Goal: Information Seeking & Learning: Learn about a topic

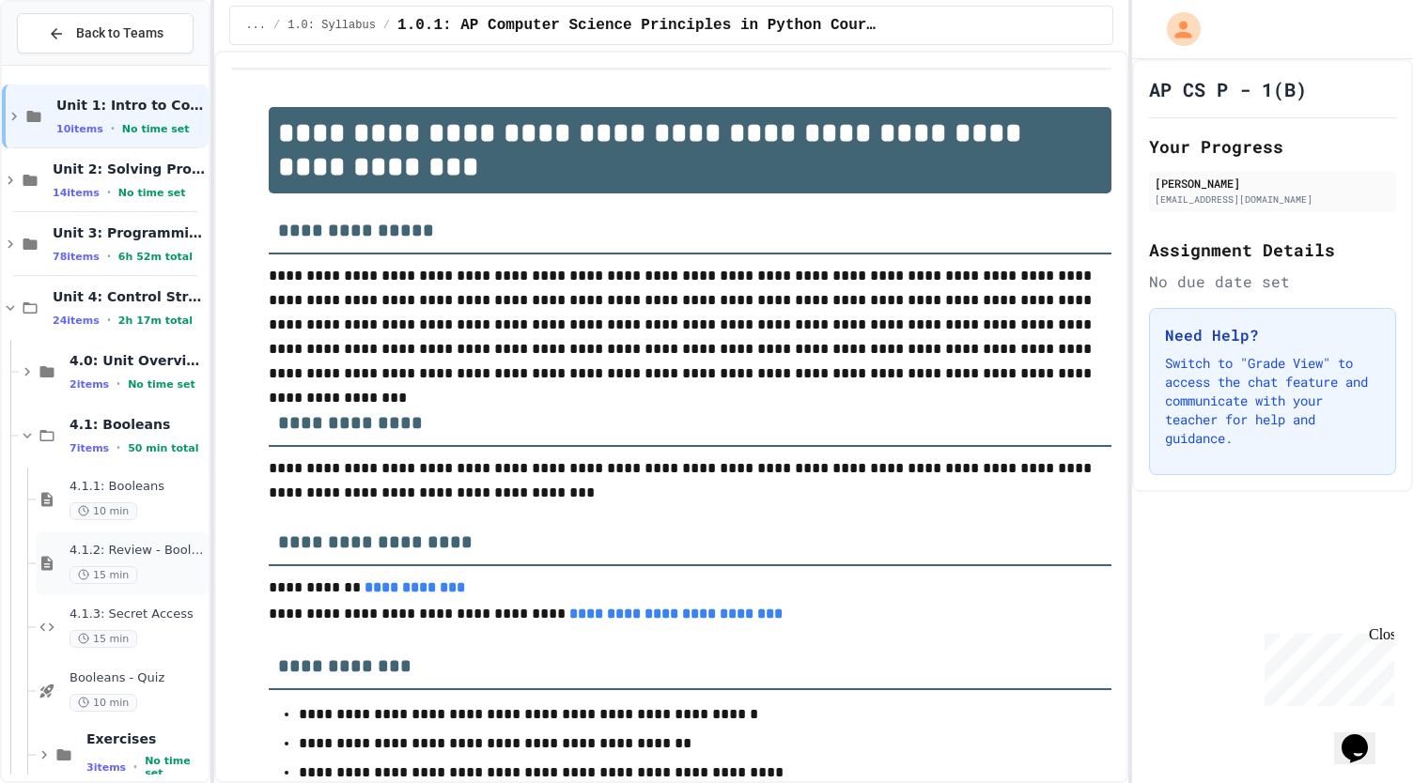
scroll to position [661, 0]
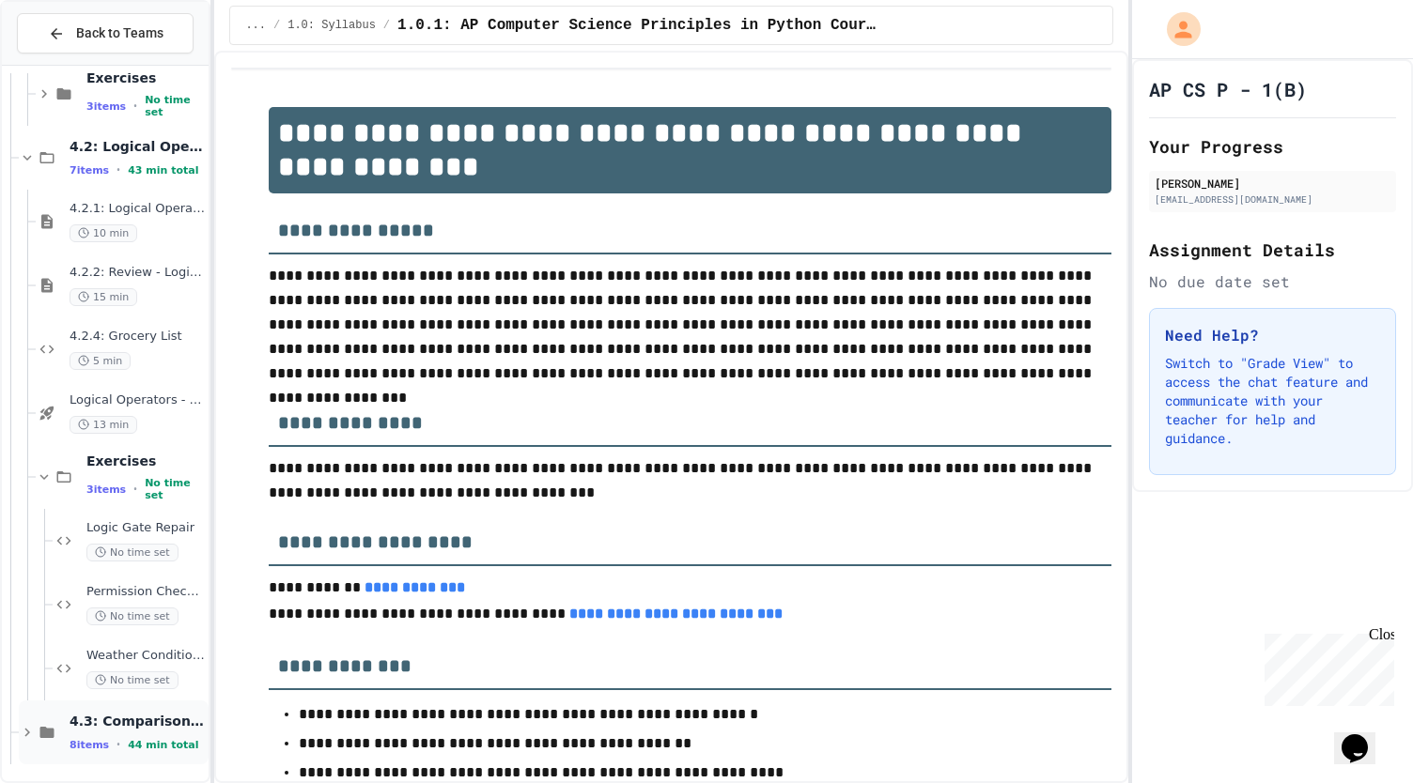
click at [51, 724] on icon at bounding box center [47, 732] width 23 height 17
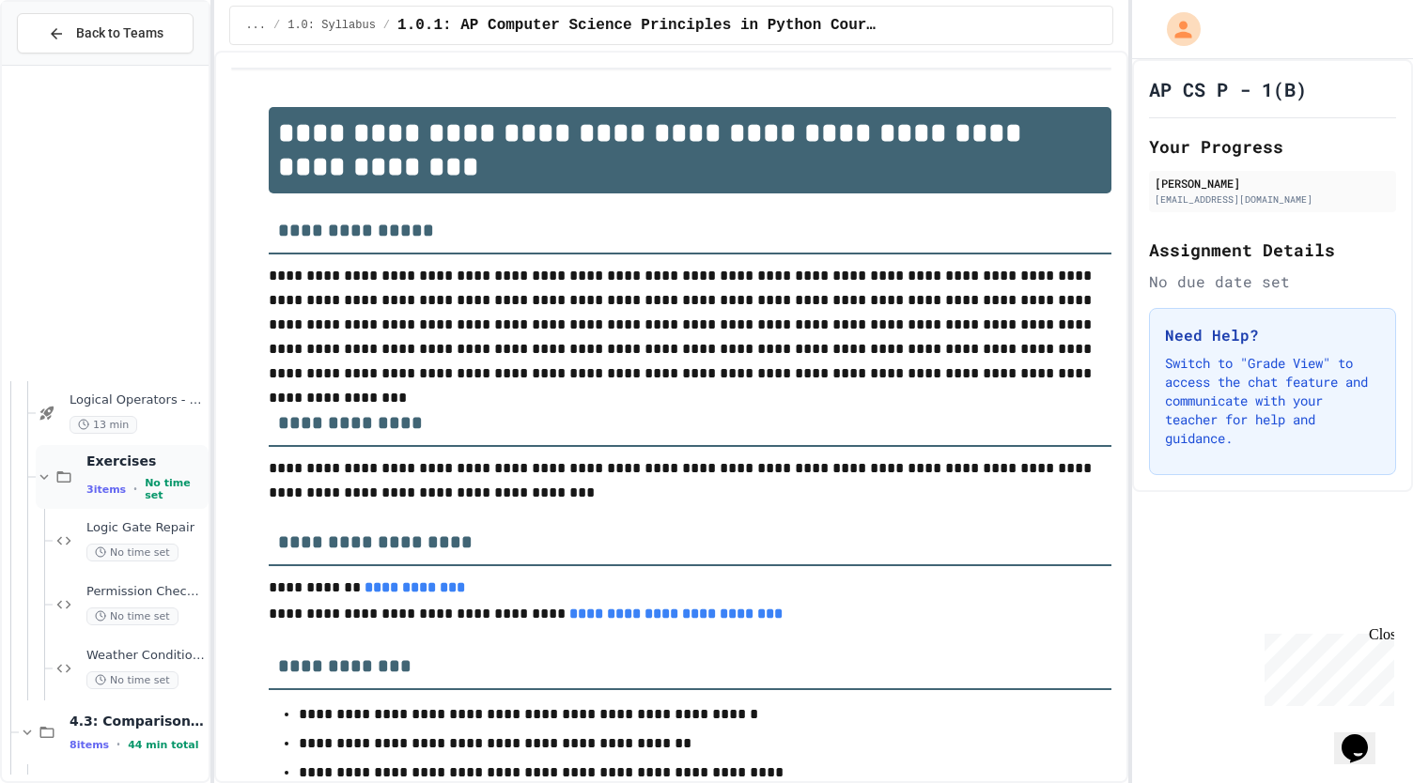
scroll to position [1044, 0]
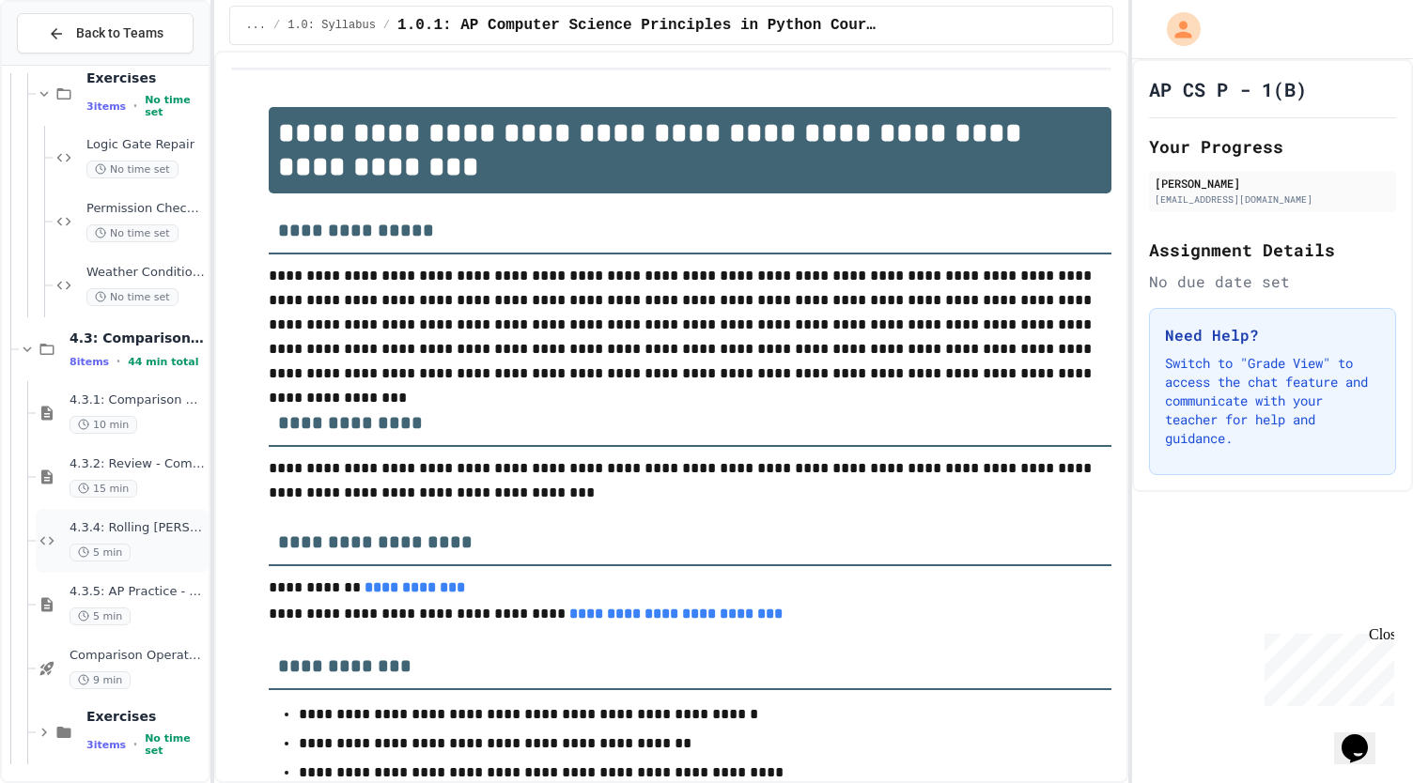
click at [162, 552] on div "5 min" at bounding box center [137, 553] width 135 height 18
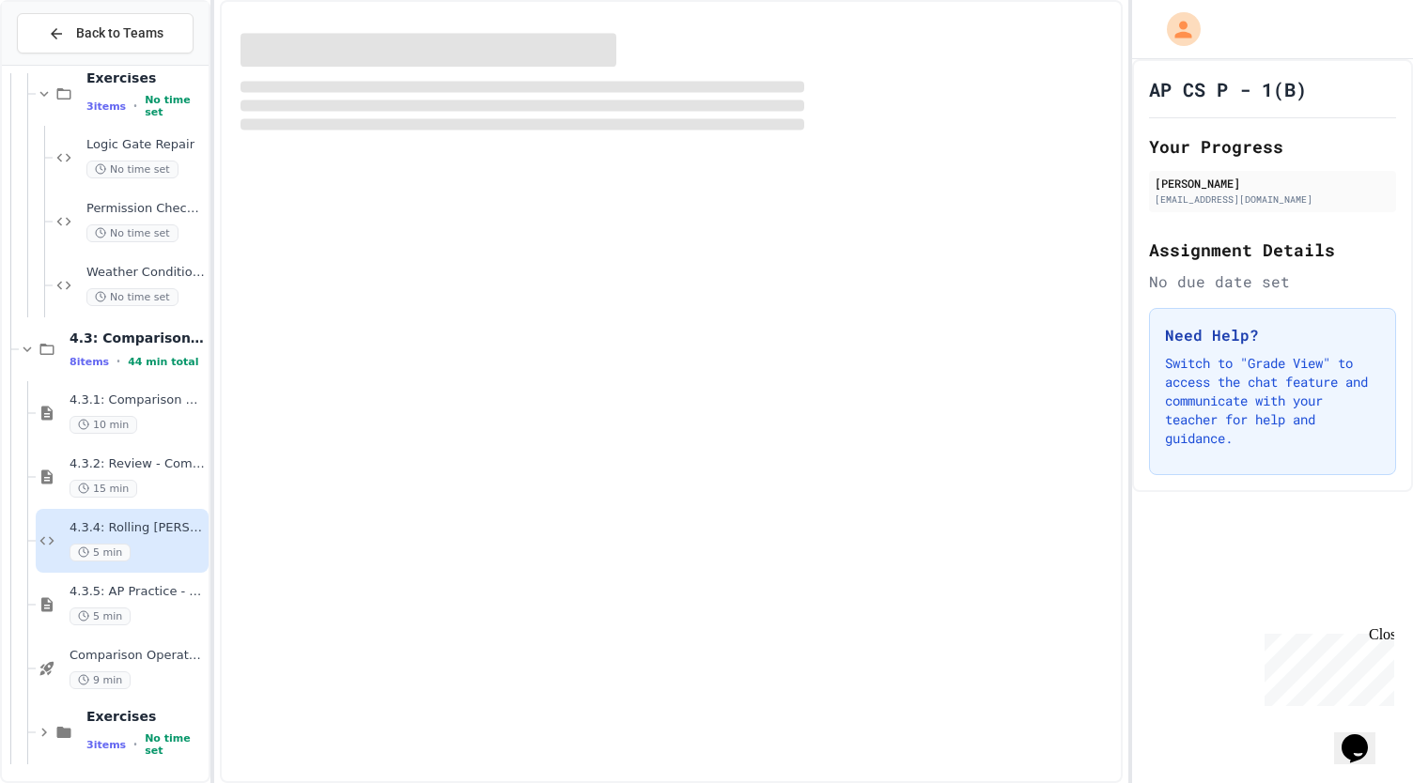
scroll to position [1023, 0]
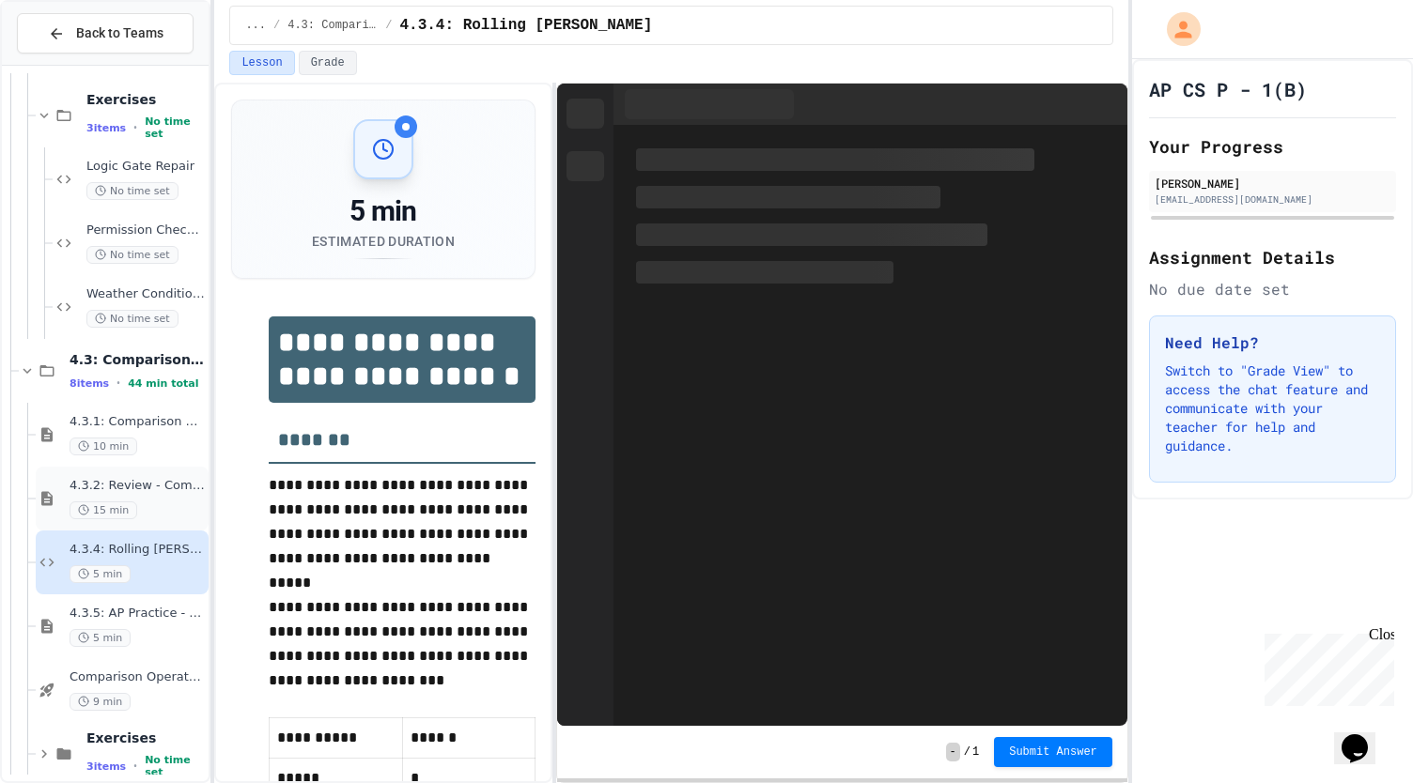
click at [162, 499] on div "4.3.2: Review - Comparison Operators 15 min" at bounding box center [137, 498] width 135 height 41
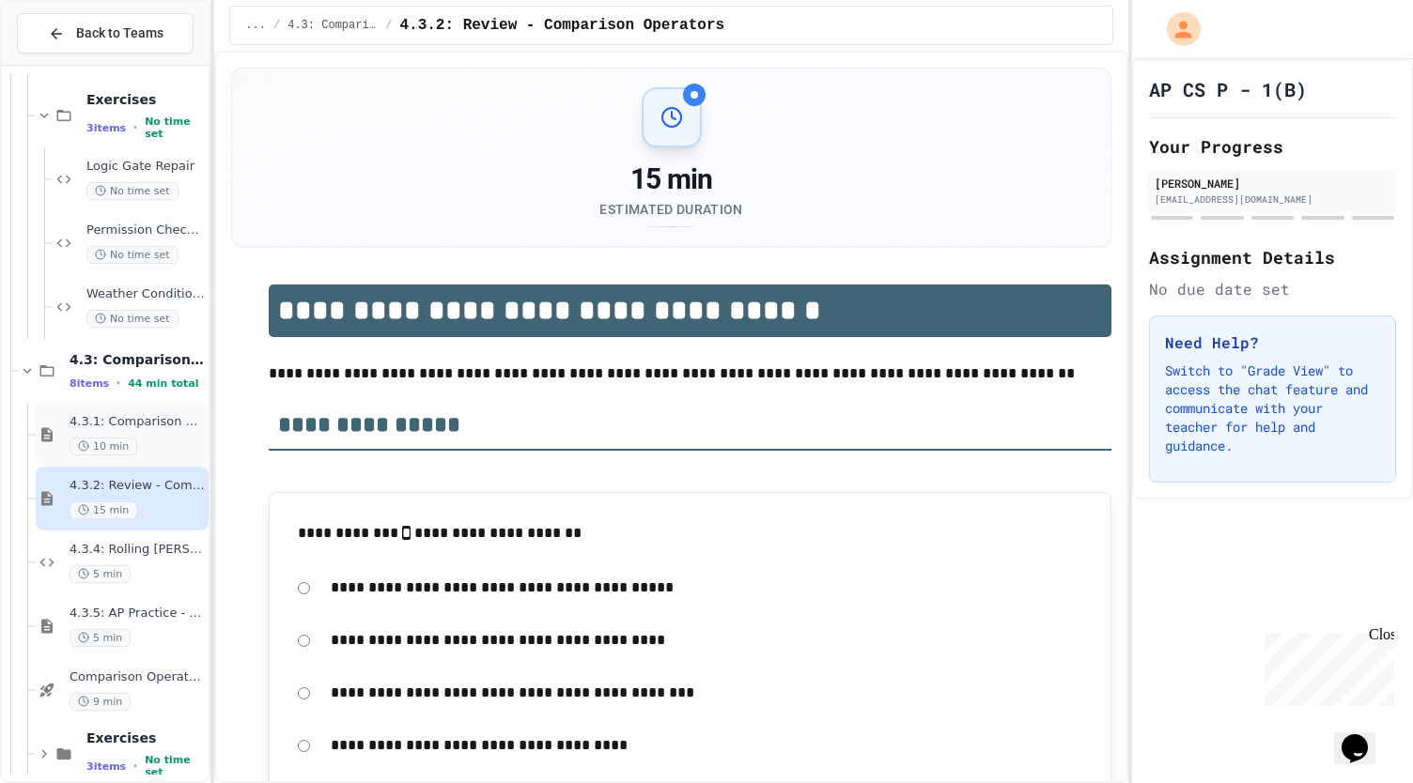
click at [147, 428] on span "4.3.1: Comparison Operators" at bounding box center [137, 422] width 135 height 16
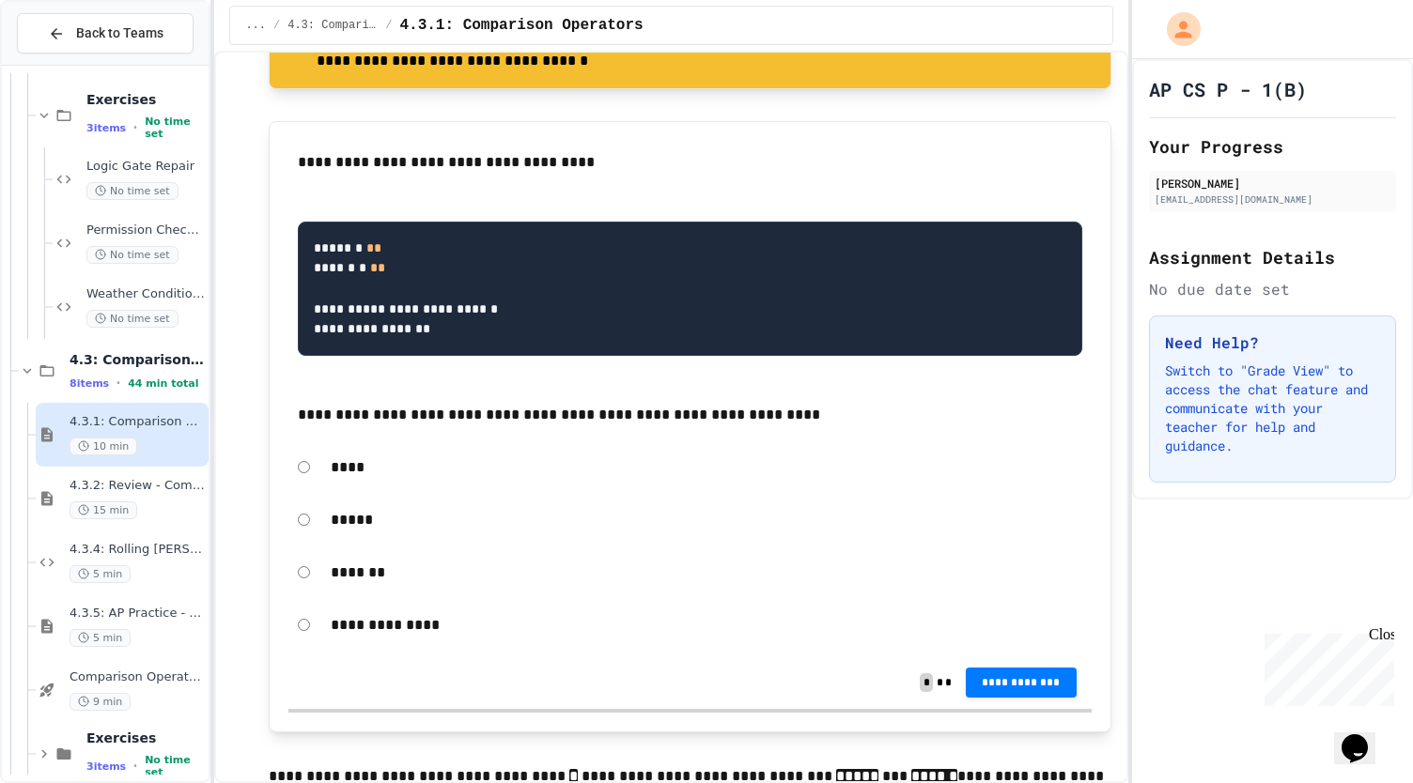
scroll to position [682, 0]
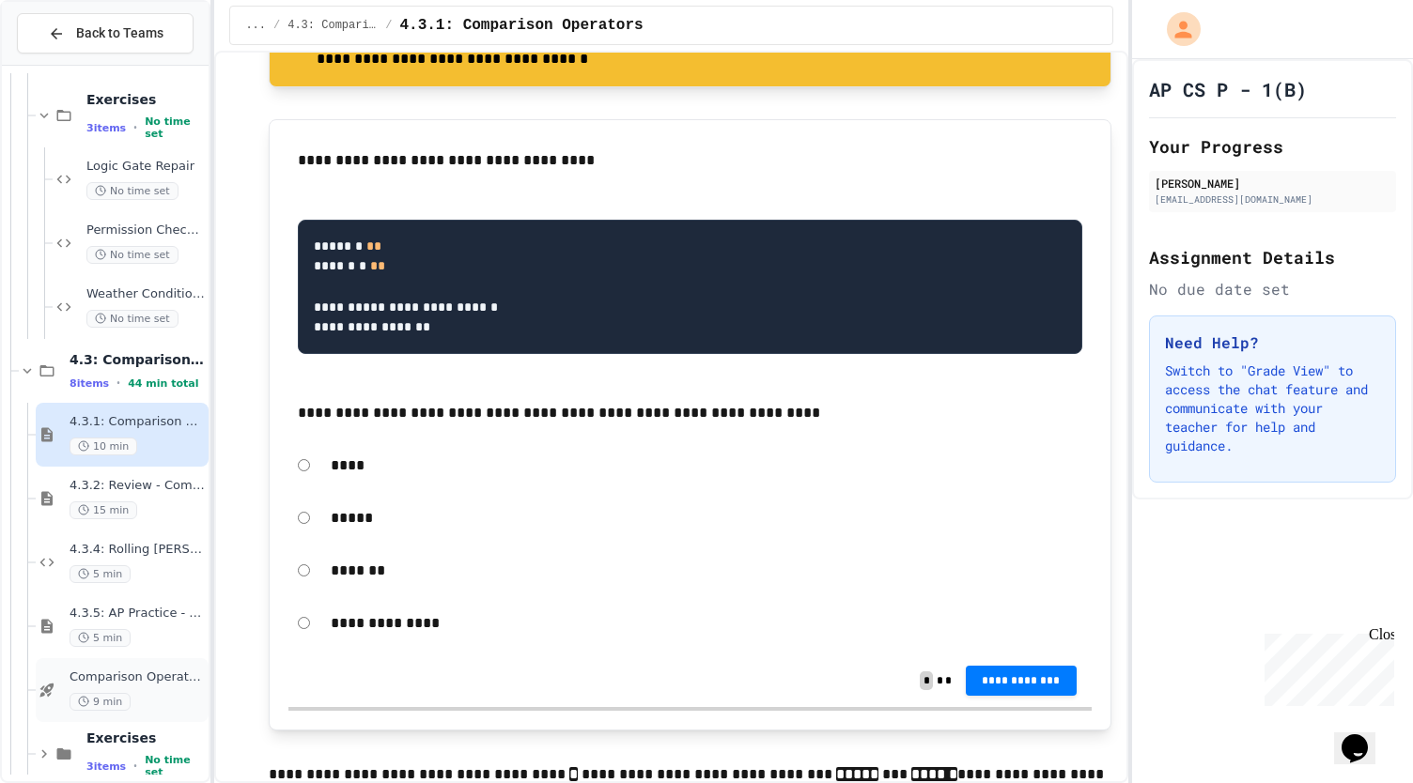
click at [126, 702] on span "9 min" at bounding box center [100, 702] width 61 height 18
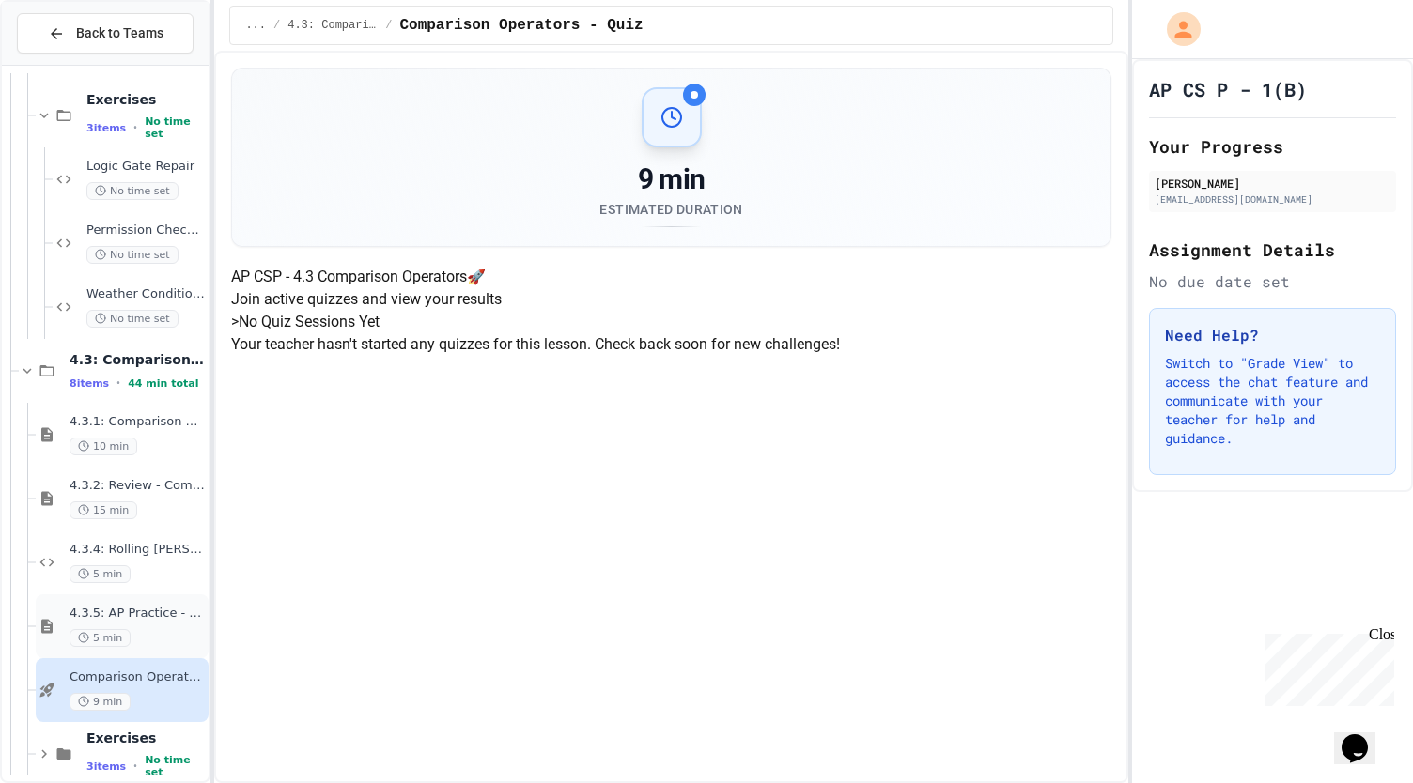
click at [141, 610] on span "4.3.5: AP Practice - Comparison Operators" at bounding box center [137, 614] width 135 height 16
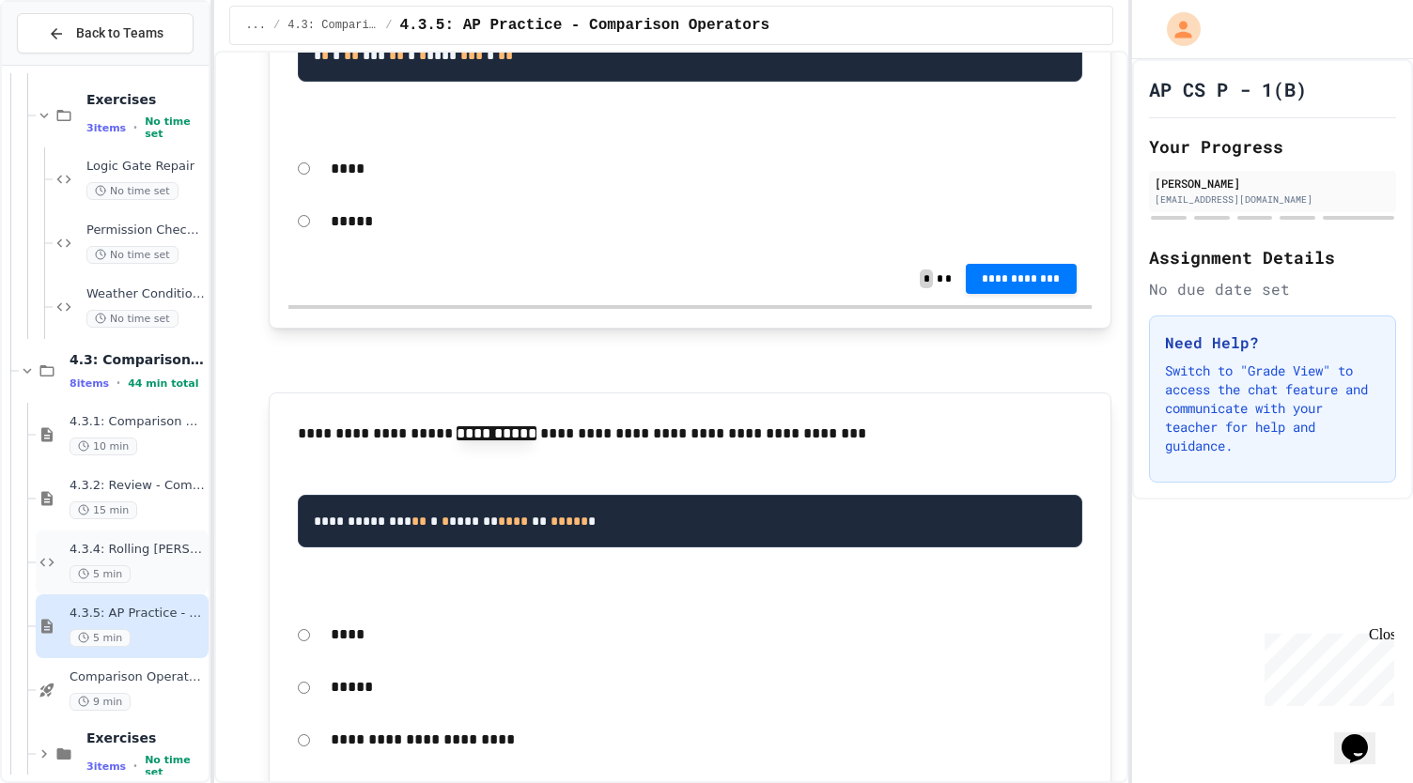
scroll to position [1843, 0]
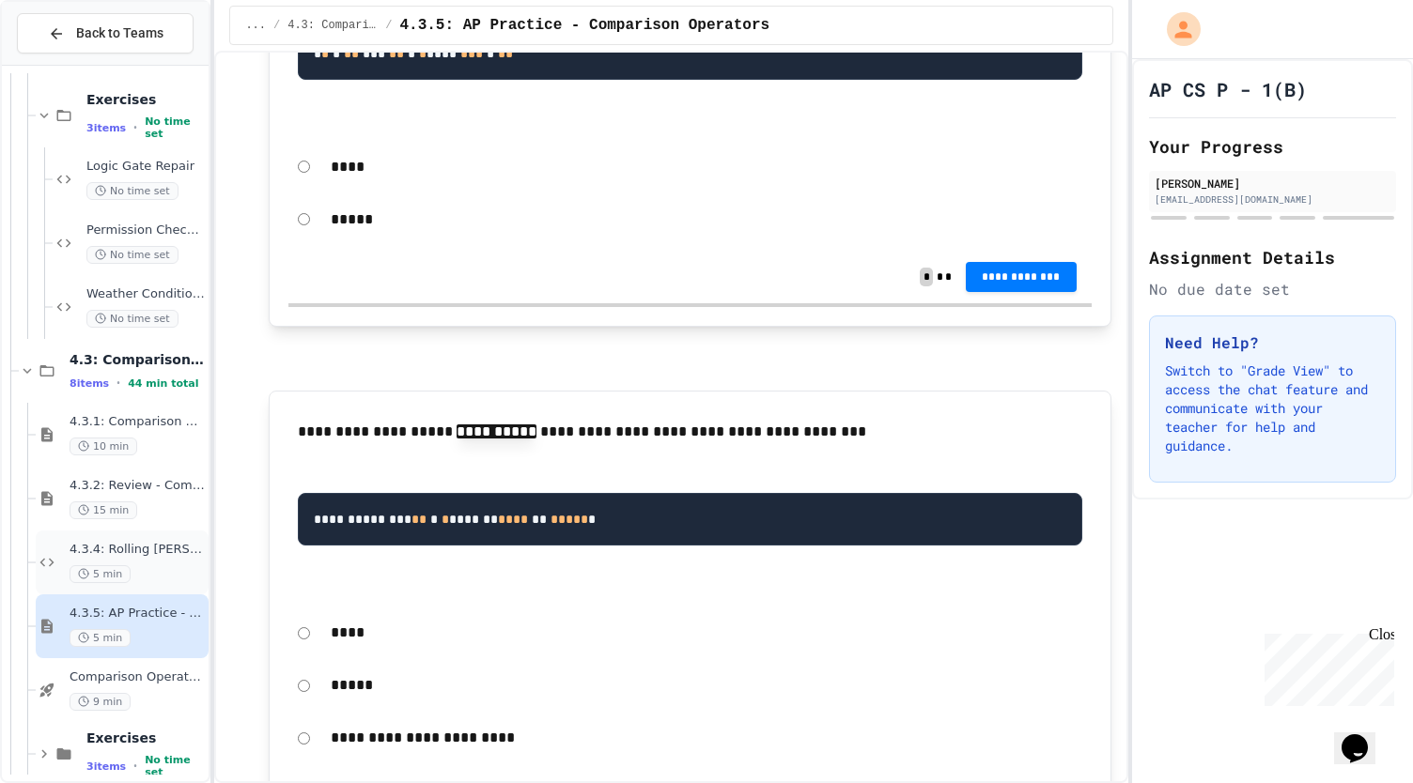
click at [114, 561] on div "4.3.4: Rolling [PERSON_NAME] 5 min" at bounding box center [137, 562] width 135 height 41
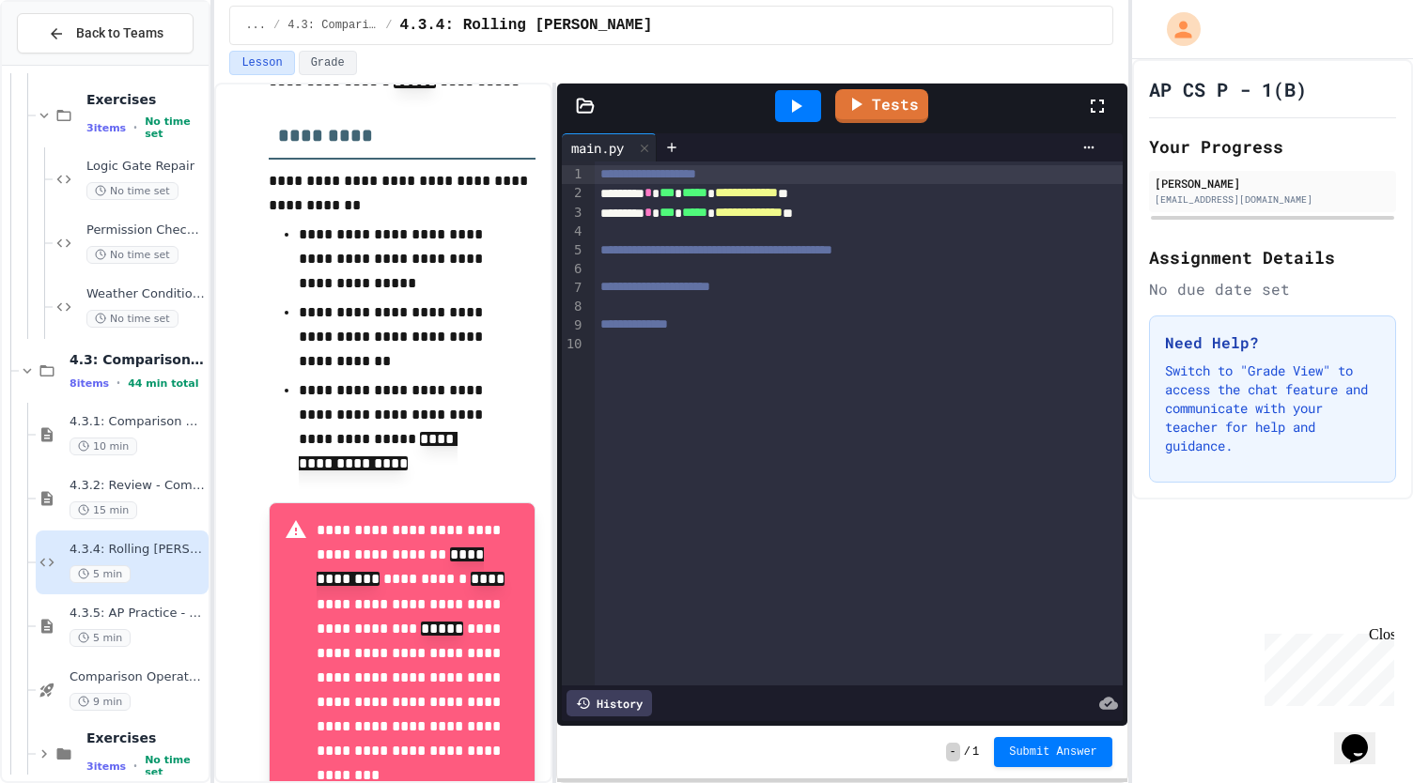
scroll to position [1303, 0]
